Goal: Transaction & Acquisition: Purchase product/service

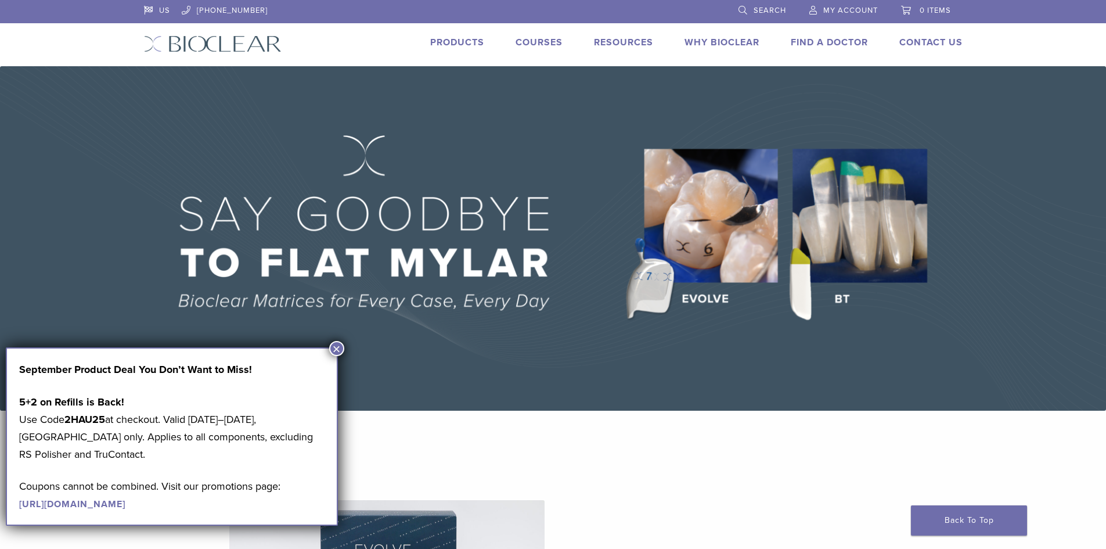
click at [334, 348] on button "×" at bounding box center [336, 348] width 15 height 15
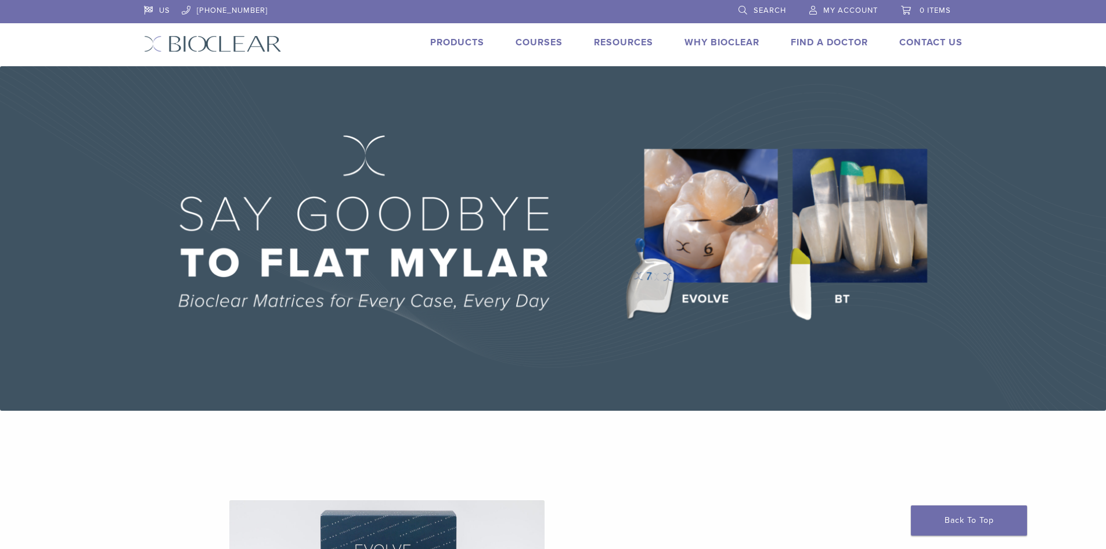
click at [534, 44] on link "Courses" at bounding box center [539, 43] width 47 height 12
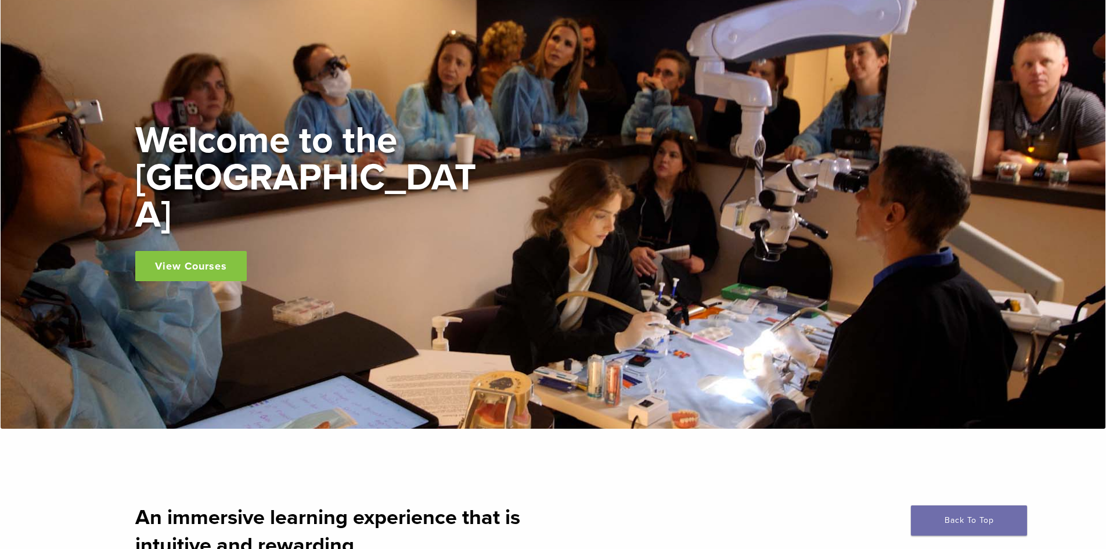
scroll to position [116, 0]
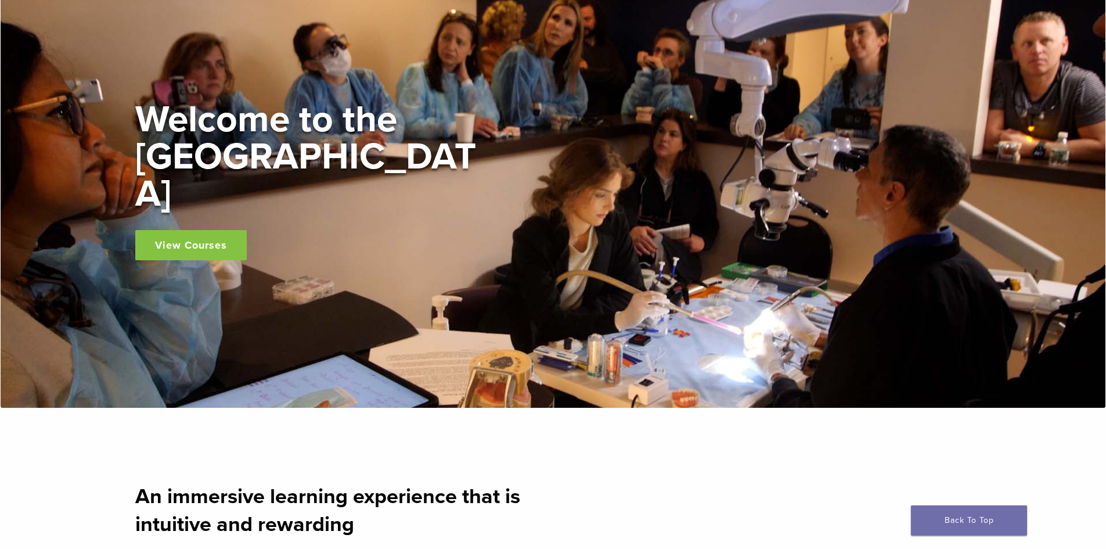
click at [213, 230] on link "View Courses" at bounding box center [191, 245] width 112 height 30
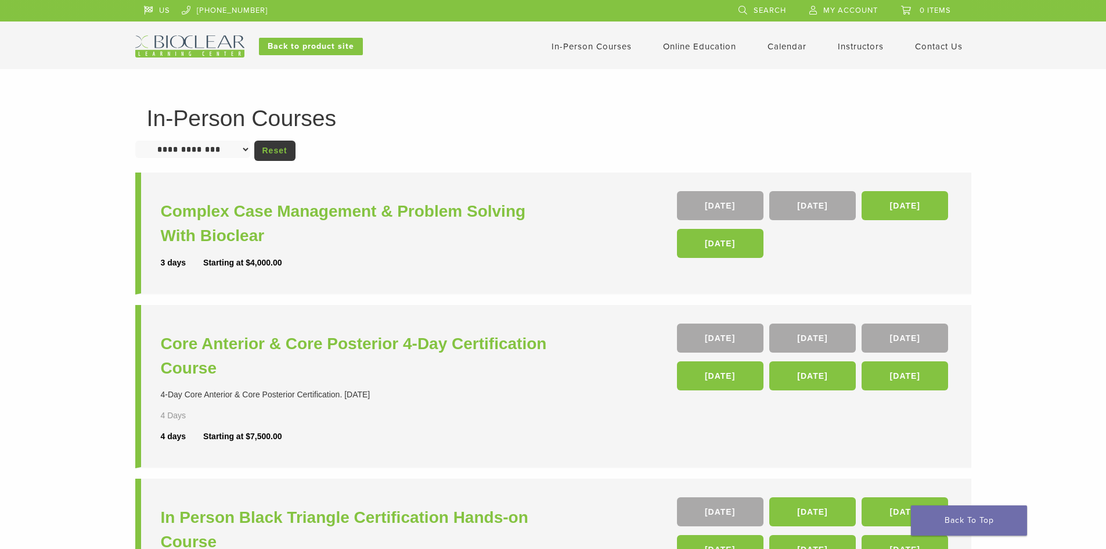
click at [238, 147] on select "**********" at bounding box center [192, 149] width 115 height 17
click at [689, 45] on link "Online Education" at bounding box center [699, 46] width 73 height 10
click at [706, 46] on link "Online Education" at bounding box center [699, 46] width 73 height 10
click at [705, 90] on link "Self Guided" at bounding box center [701, 92] width 70 height 26
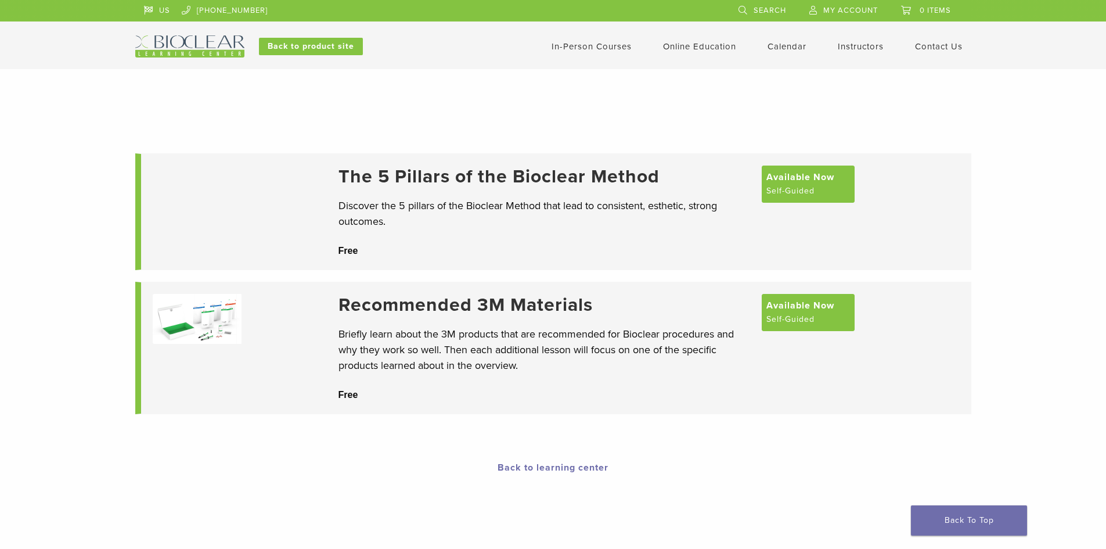
click at [595, 182] on h3 "The 5 Pillars of the Bioclear Method" at bounding box center [545, 177] width 412 height 22
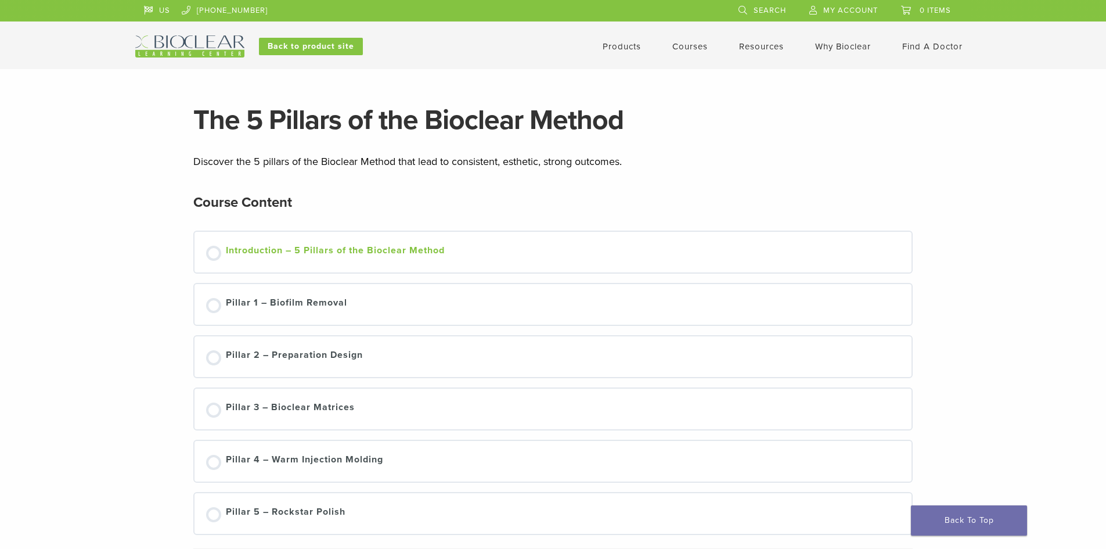
click at [396, 247] on div "Introduction – 5 Pillars of the Bioclear Method" at bounding box center [335, 251] width 219 height 17
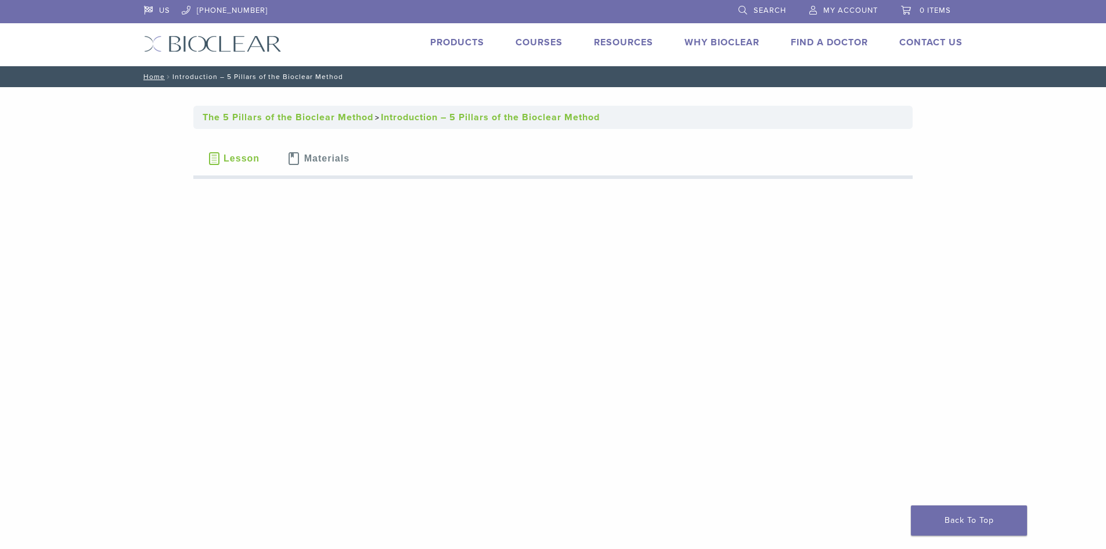
click at [460, 39] on link "Products" at bounding box center [457, 43] width 54 height 12
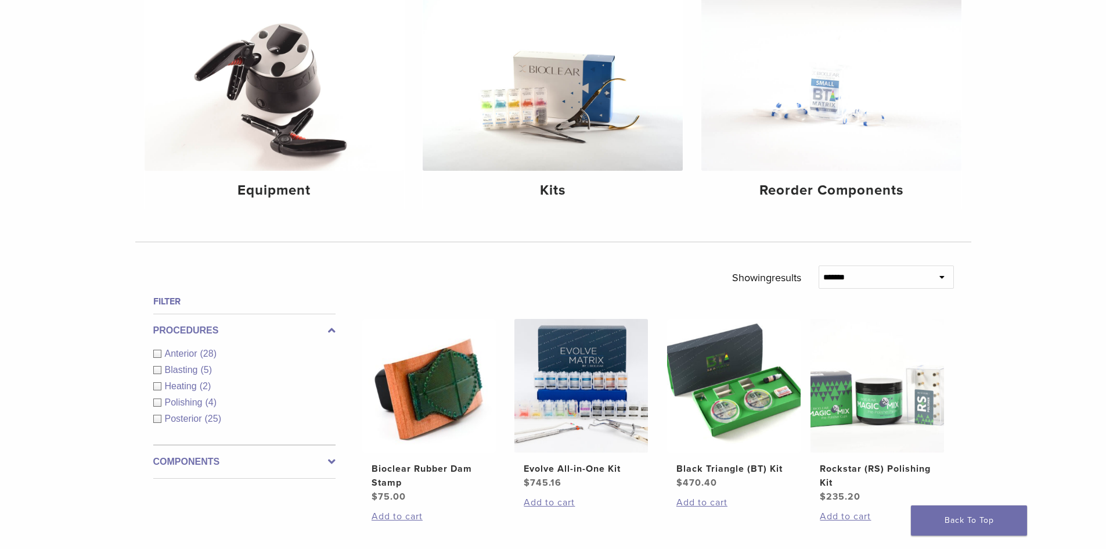
scroll to position [174, 0]
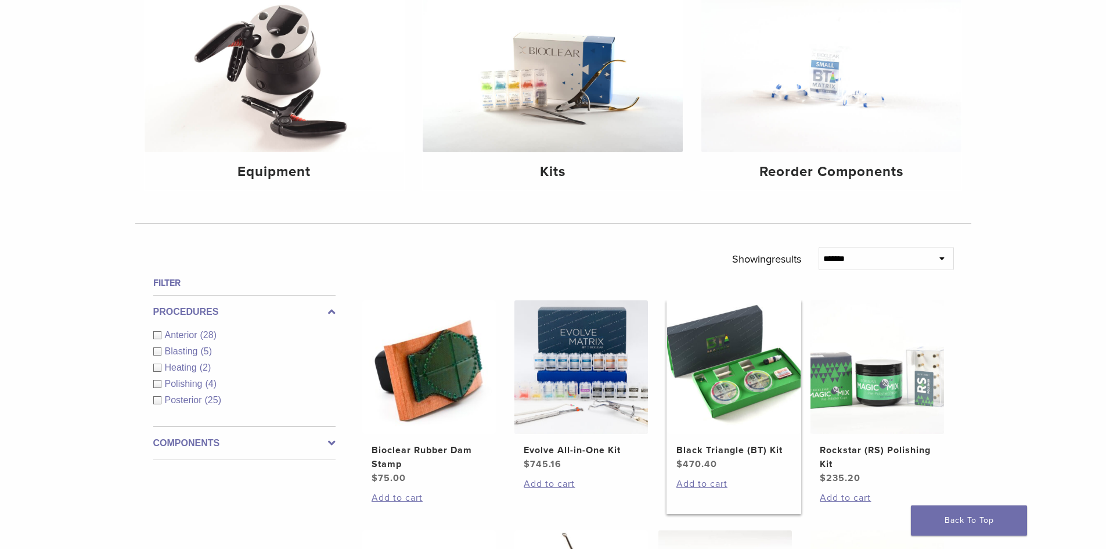
click at [733, 357] on img at bounding box center [734, 367] width 134 height 134
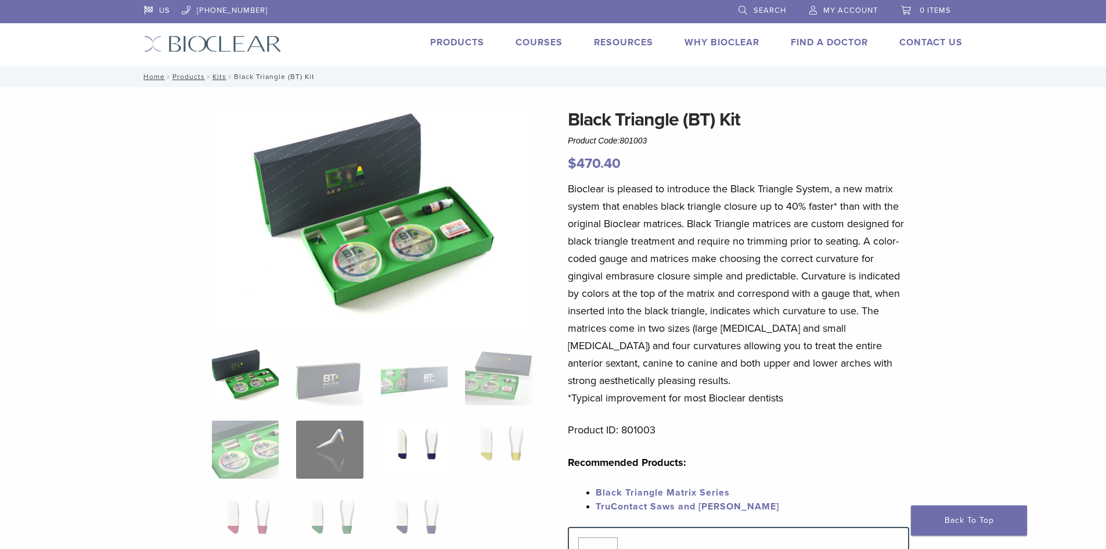
click at [416, 433] on img at bounding box center [414, 450] width 67 height 58
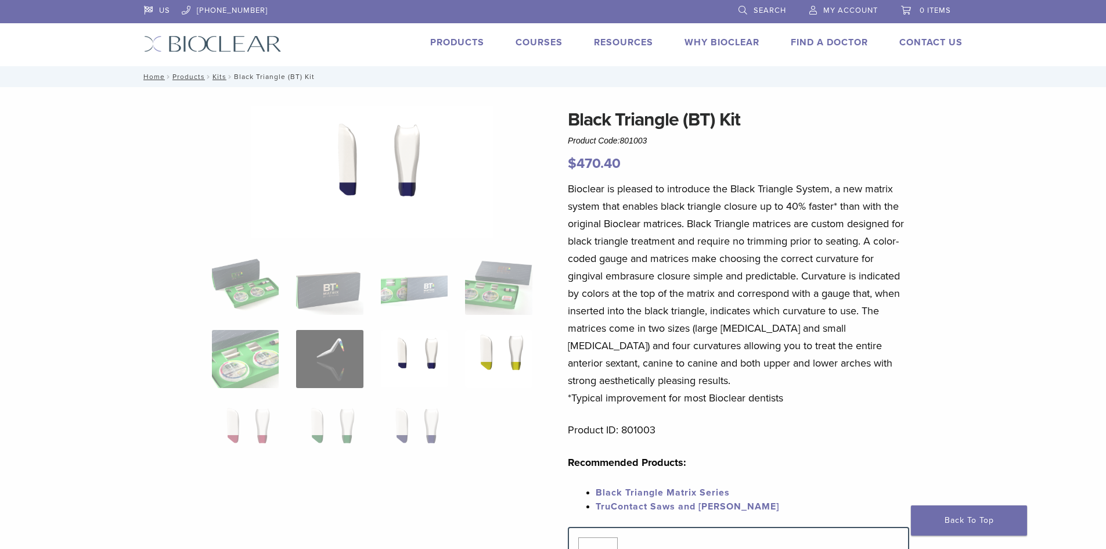
click at [487, 366] on img at bounding box center [498, 359] width 67 height 58
click at [430, 426] on img at bounding box center [414, 432] width 67 height 58
click at [327, 432] on img at bounding box center [329, 432] width 67 height 58
click at [235, 301] on img at bounding box center [245, 286] width 67 height 58
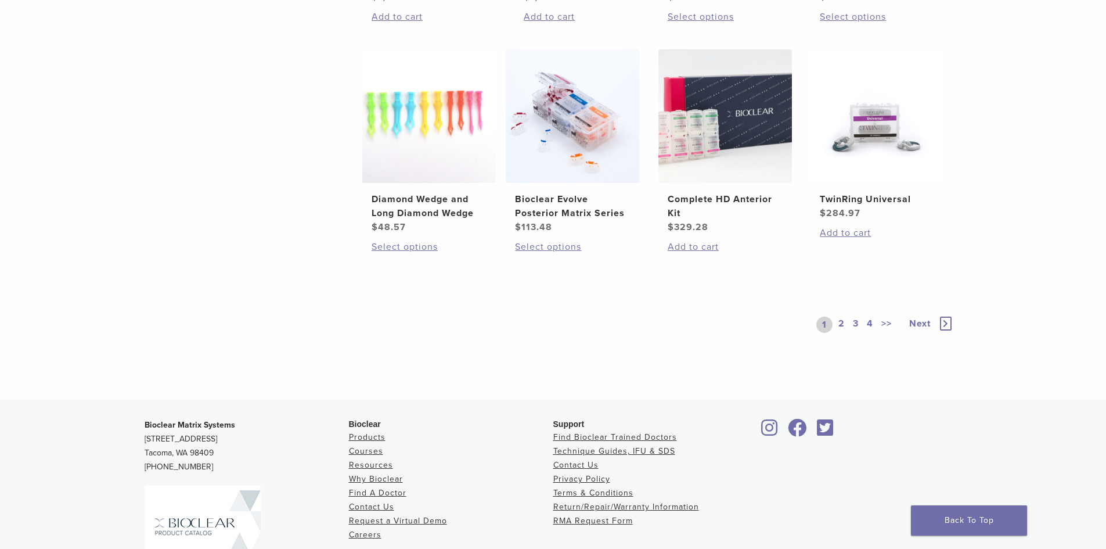
scroll to position [929, 0]
